Goal: Task Accomplishment & Management: Manage account settings

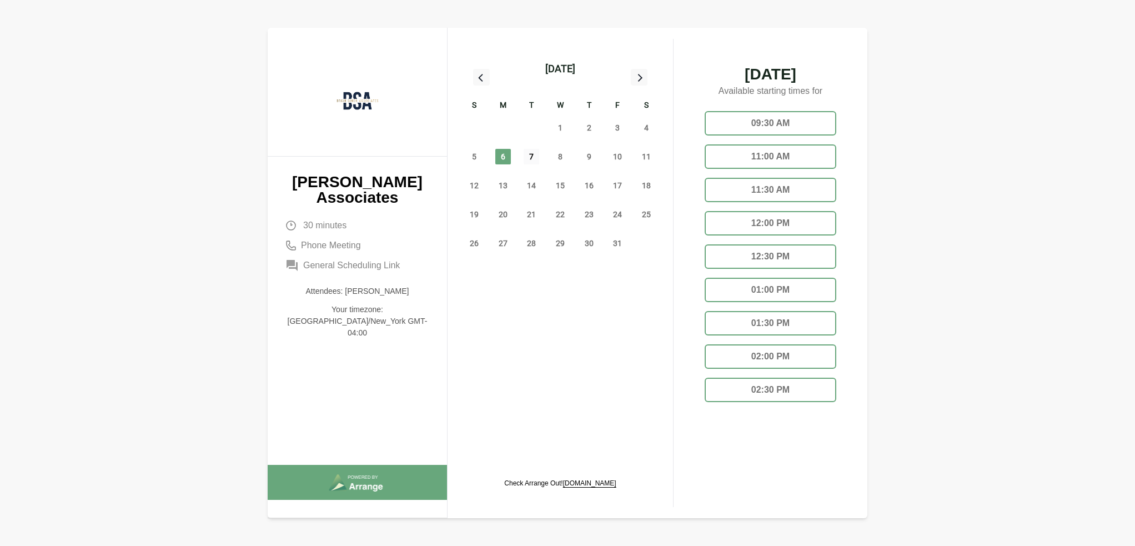
click at [532, 155] on span "7" at bounding box center [532, 157] width 16 height 16
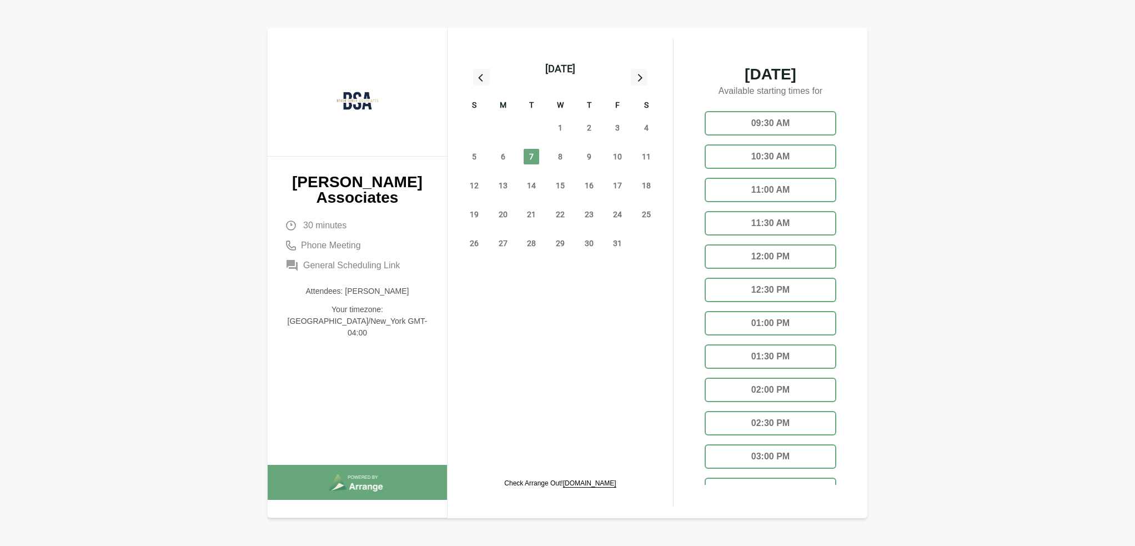
scroll to position [34, 0]
click at [795, 449] on div "03:30 PM" at bounding box center [771, 455] width 132 height 24
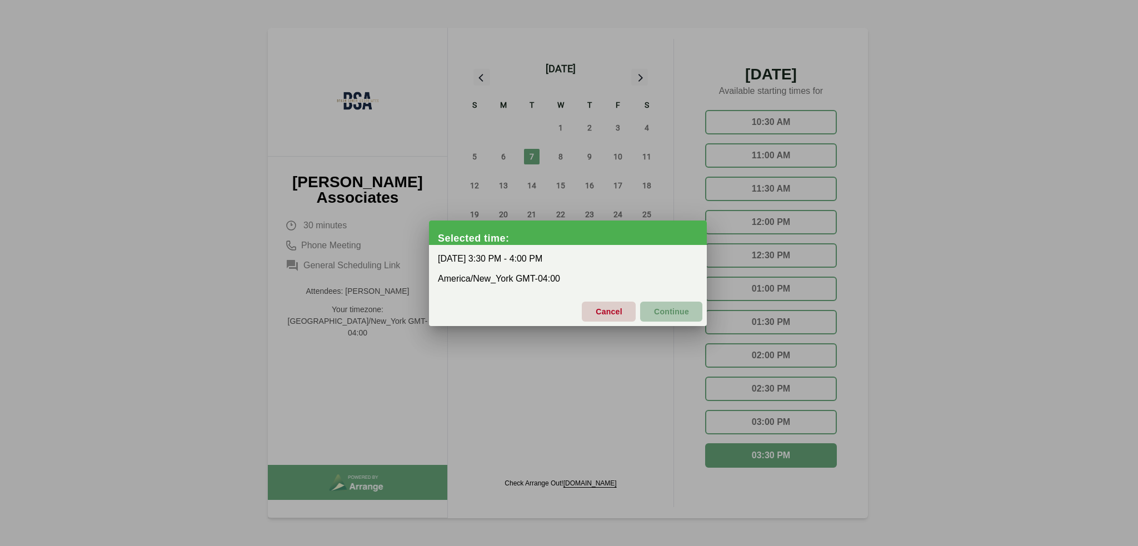
click at [687, 318] on span "Continue" at bounding box center [671, 311] width 36 height 23
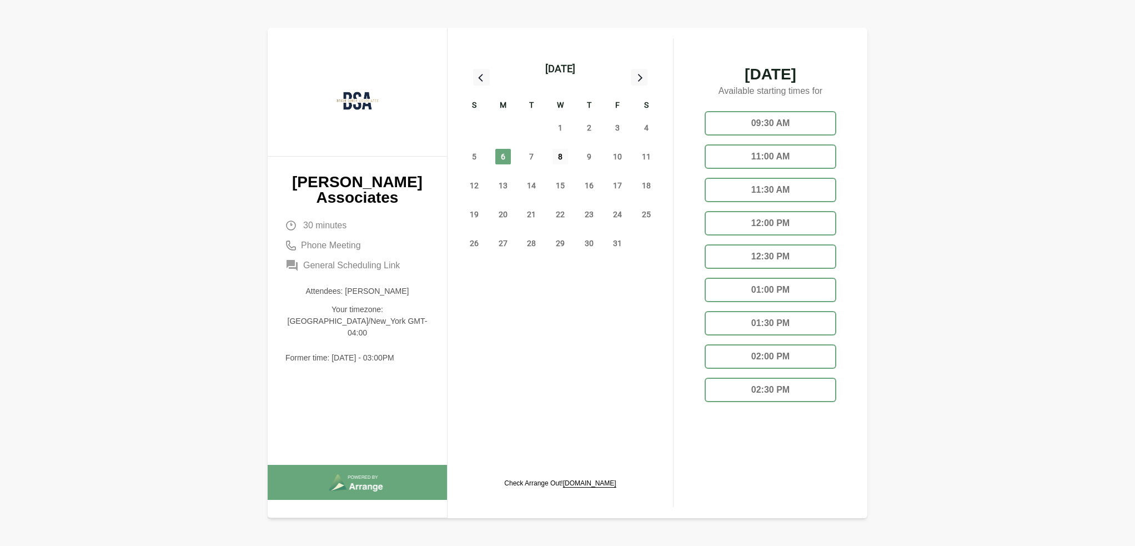
click at [564, 156] on span "8" at bounding box center [561, 157] width 16 height 16
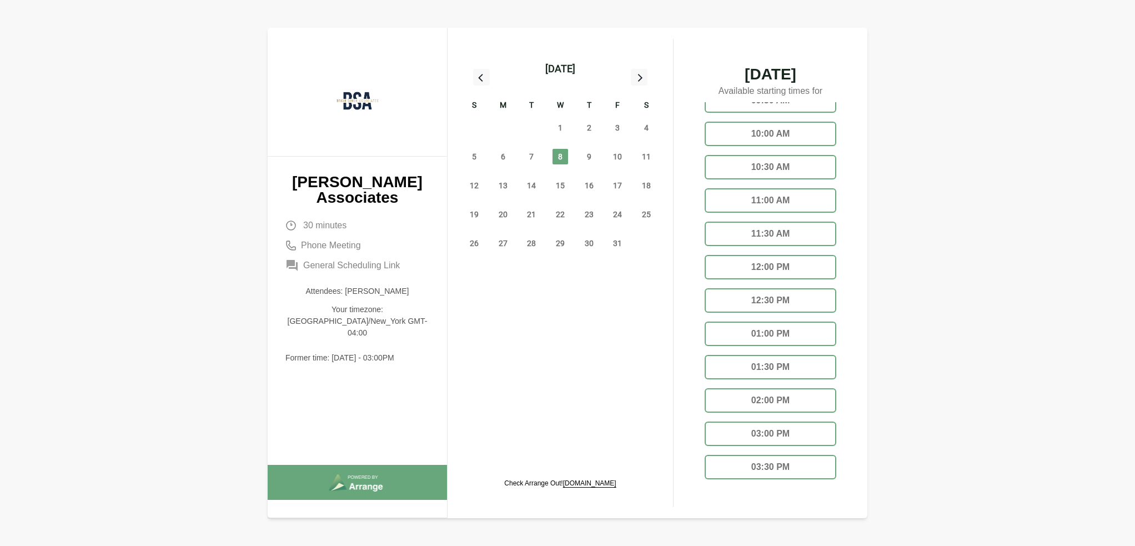
scroll to position [34, 0]
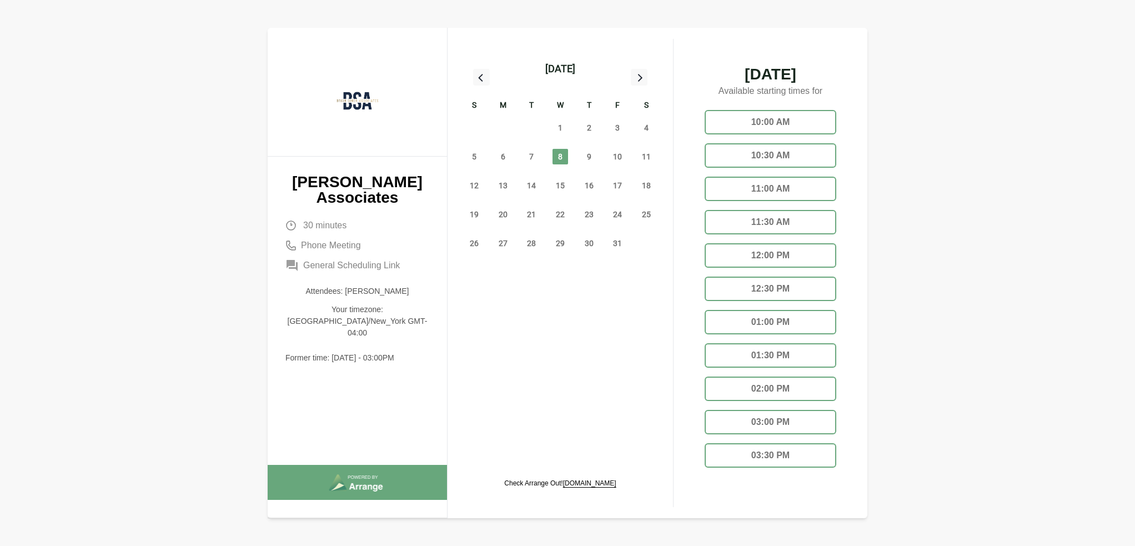
click at [770, 453] on div "03:30 PM" at bounding box center [771, 455] width 132 height 24
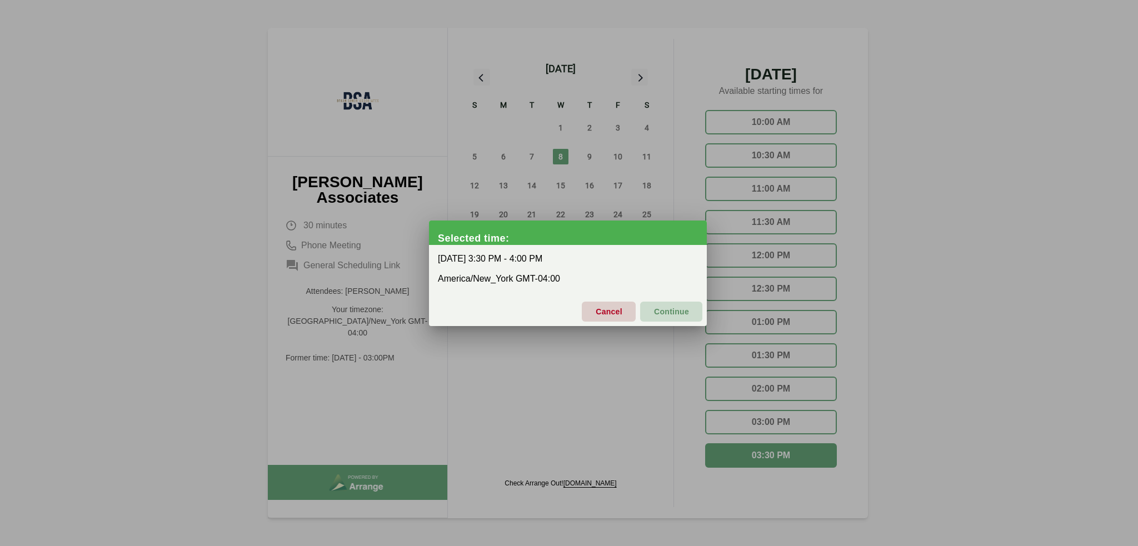
click at [673, 314] on span "Continue" at bounding box center [671, 311] width 36 height 23
